Goal: Transaction & Acquisition: Book appointment/travel/reservation

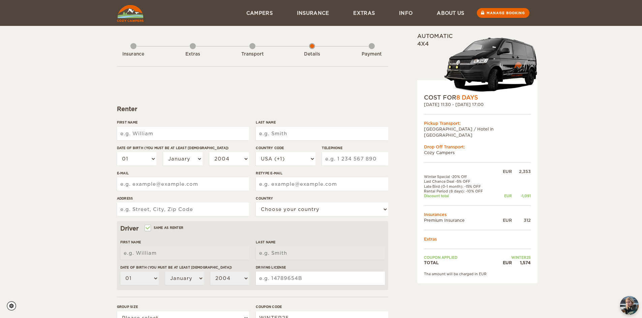
click at [158, 131] on input "First Name" at bounding box center [183, 133] width 132 height 13
type input "[PERSON_NAME]"
type input "haryono"
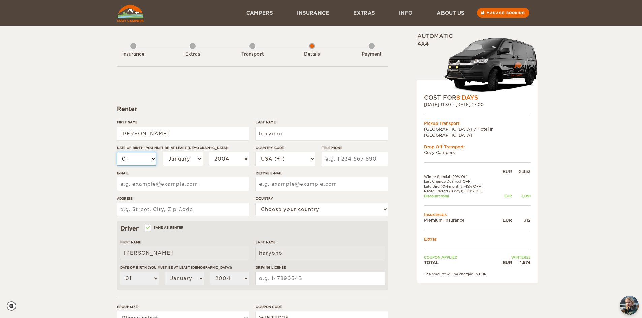
click at [143, 155] on select "01 02 03 04 05 06 07 08 09 10 11 12 13 14 15 16 17 18 19 20 21 22 23 24 25 26 2…" at bounding box center [137, 158] width 40 height 13
select select "08"
click at [117, 152] on select "01 02 03 04 05 06 07 08 09 10 11 12 13 14 15 16 17 18 19 20 21 22 23 24 25 26 2…" at bounding box center [137, 158] width 40 height 13
select select "08"
click at [179, 164] on select "January February March April May June July August September October November De…" at bounding box center [183, 158] width 40 height 13
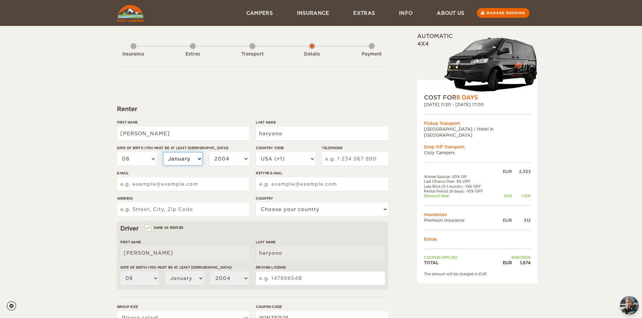
select select "06"
click at [163, 152] on select "January February March April May June July August September October November De…" at bounding box center [183, 158] width 40 height 13
select select "06"
click at [229, 159] on select "2004 2003 2002 2001 2000 1999 1998 1997 1996 1995 1994 1993 1992 1991 1990 1989…" at bounding box center [229, 158] width 40 height 13
select select "1984"
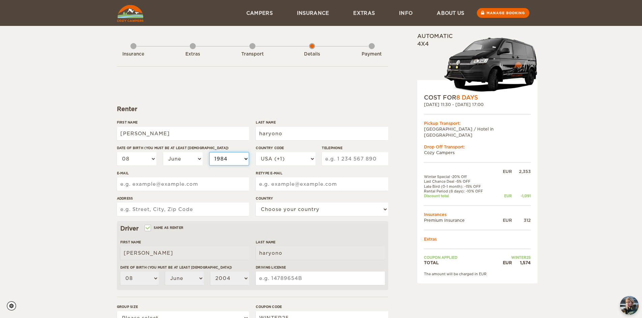
click at [209, 152] on select "2004 2003 2002 2001 2000 1999 1998 1997 1996 1995 1994 1993 1992 1991 1990 1989…" at bounding box center [229, 158] width 40 height 13
select select "1984"
click at [296, 159] on select "USA (+1) [GEOGRAPHIC_DATA] (+44) [GEOGRAPHIC_DATA] (+49) [GEOGRAPHIC_DATA] (+21…" at bounding box center [285, 158] width 59 height 13
select select "971"
click at [256, 152] on select "USA (+1) [GEOGRAPHIC_DATA] (+44) [GEOGRAPHIC_DATA] (+49) [GEOGRAPHIC_DATA] (+21…" at bounding box center [285, 158] width 59 height 13
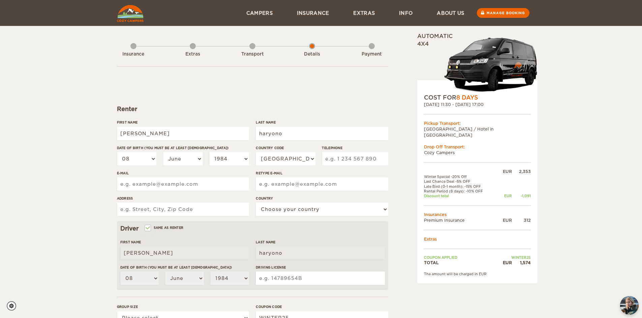
click at [332, 159] on input "Telephone" at bounding box center [355, 158] width 66 height 13
click at [325, 160] on input "507601206" at bounding box center [355, 158] width 66 height 13
type input "0507601206"
click at [189, 184] on input "E-mail" at bounding box center [183, 184] width 132 height 13
type input "[PERSON_NAME][EMAIL_ADDRESS][DOMAIN_NAME]"
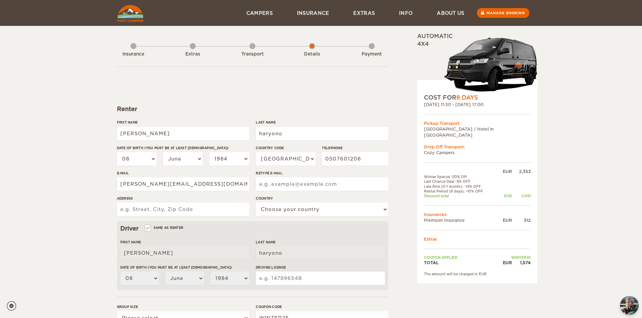
click at [277, 187] on input "Retype E-mail" at bounding box center [322, 184] width 132 height 13
type input "[PERSON_NAME][EMAIL_ADDRESS][DOMAIN_NAME]"
click at [186, 208] on input "Address" at bounding box center [183, 209] width 132 height 13
type input "A"
type input "[GEOGRAPHIC_DATA], [GEOGRAPHIC_DATA]"
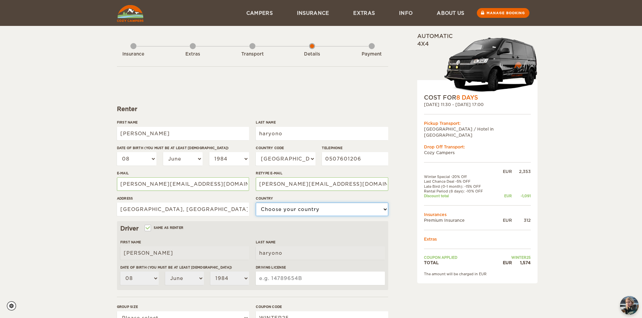
click at [311, 211] on select "Choose your country [GEOGRAPHIC_DATA] [GEOGRAPHIC_DATA] [GEOGRAPHIC_DATA] [GEOG…" at bounding box center [322, 209] width 132 height 13
select select "220"
click at [256, 203] on select "Choose your country [GEOGRAPHIC_DATA] [GEOGRAPHIC_DATA] [GEOGRAPHIC_DATA] [GEOG…" at bounding box center [322, 209] width 132 height 13
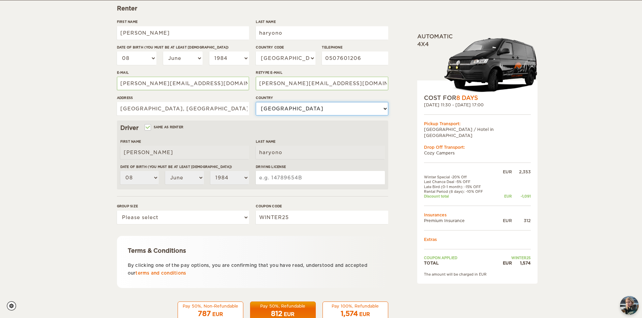
scroll to position [101, 0]
click at [451, 292] on div "Expand Collapse Total 1,574 EUR Automatic 4x4 COST FOR 8 Days [DATE] 11:30 - [D…" at bounding box center [460, 131] width 130 height 399
click at [274, 179] on input "Driving License" at bounding box center [320, 177] width 129 height 13
type input "2743197"
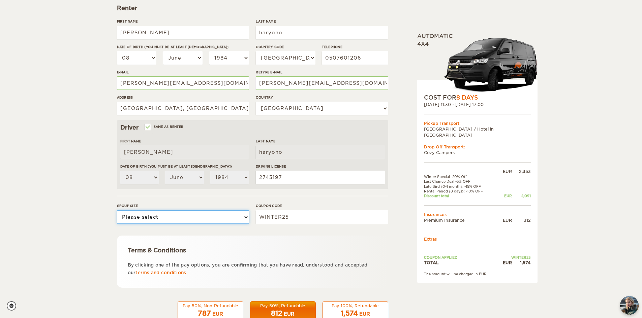
click at [195, 215] on select "Please select 1 2" at bounding box center [183, 217] width 132 height 13
select select "2"
click at [117, 211] on select "Please select 1 2" at bounding box center [183, 217] width 132 height 13
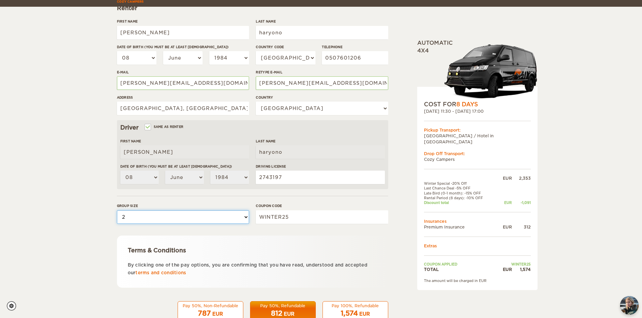
scroll to position [120, 0]
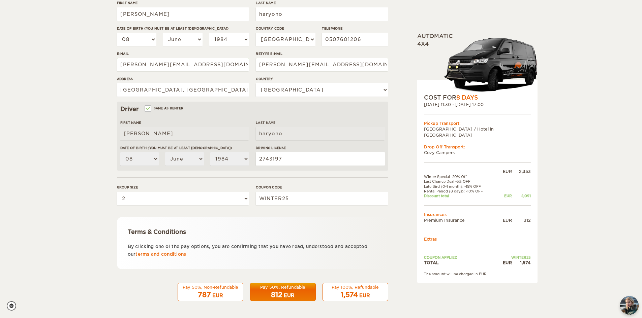
click at [344, 291] on span "1,574" at bounding box center [349, 295] width 17 height 8
click at [349, 294] on span "1,574" at bounding box center [349, 295] width 17 height 8
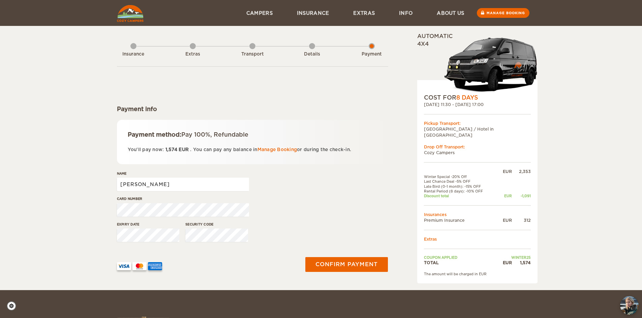
click at [145, 185] on input "doretha" at bounding box center [183, 184] width 132 height 13
type input "doretha haryono"
click at [310, 221] on div "Card number" at bounding box center [252, 208] width 271 height 25
click at [363, 259] on button "Confirm payment" at bounding box center [346, 264] width 85 height 15
